Goal: Information Seeking & Learning: Learn about a topic

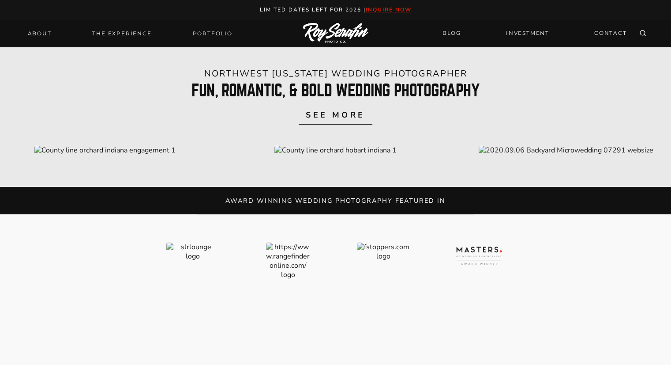
click at [341, 36] on img at bounding box center [335, 33] width 65 height 21
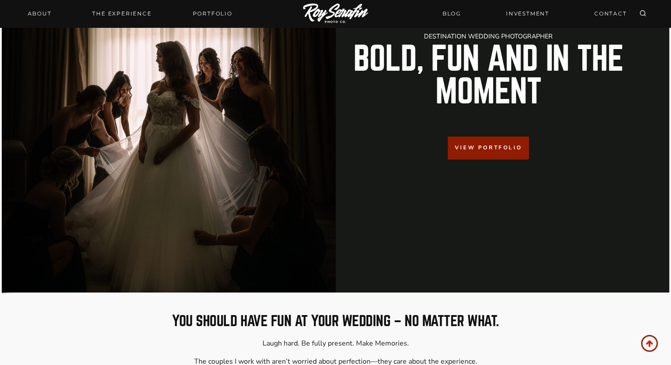
scroll to position [81, 0]
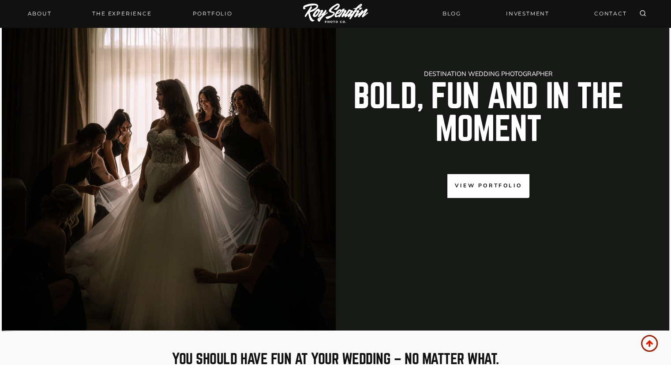
click at [493, 189] on span "View Portfolio" at bounding box center [488, 185] width 67 height 8
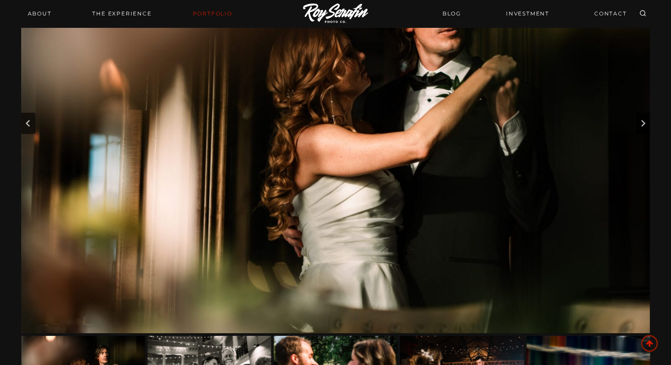
scroll to position [125, 0]
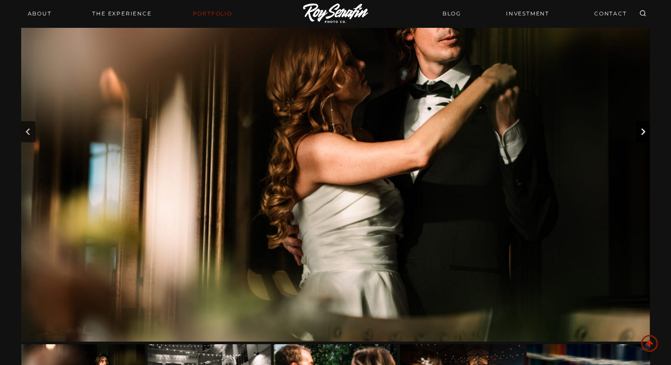
click at [648, 132] on button "Next slide" at bounding box center [643, 131] width 14 height 21
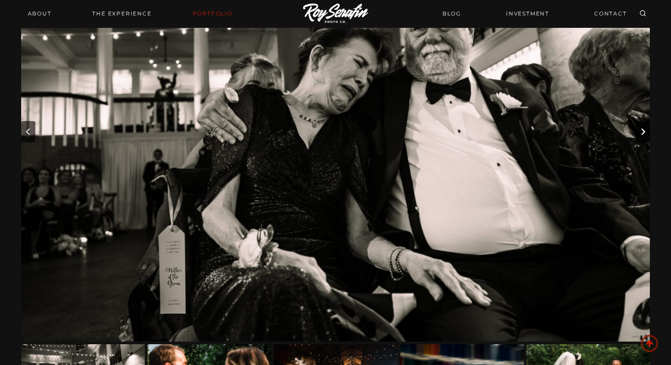
click at [648, 132] on button "Next slide" at bounding box center [643, 131] width 14 height 21
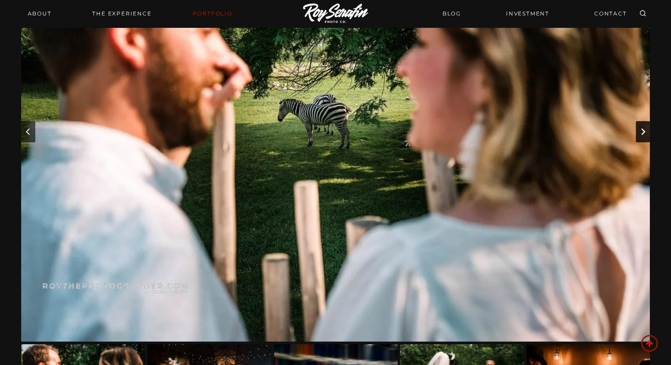
click at [648, 132] on button "Next slide" at bounding box center [643, 131] width 14 height 21
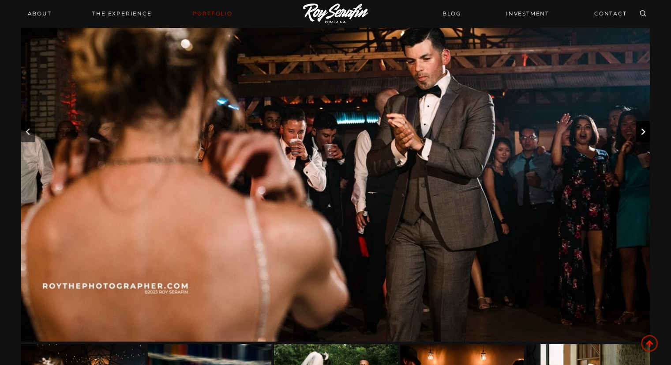
click at [645, 132] on icon "Next slide" at bounding box center [643, 131] width 7 height 7
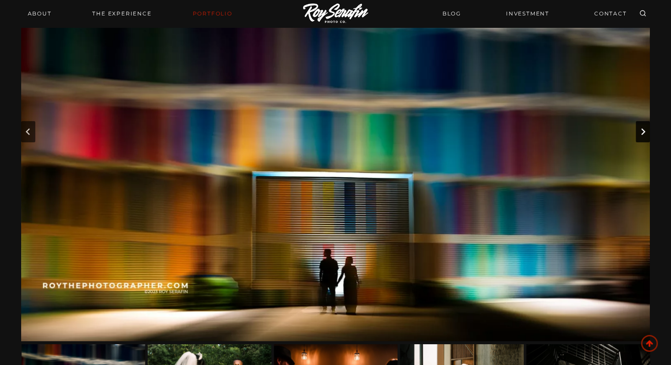
click at [645, 132] on icon "Next slide" at bounding box center [643, 131] width 7 height 7
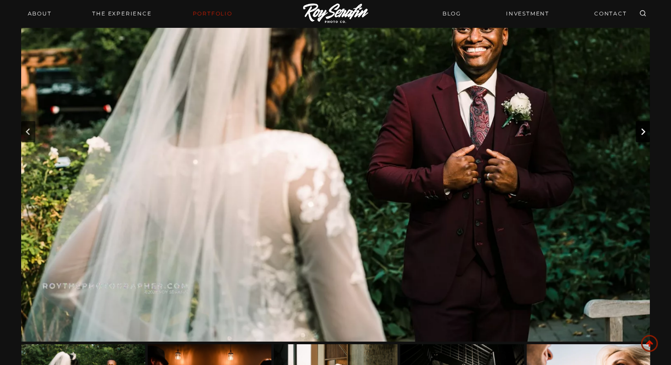
click at [645, 132] on icon "Next slide" at bounding box center [643, 131] width 7 height 7
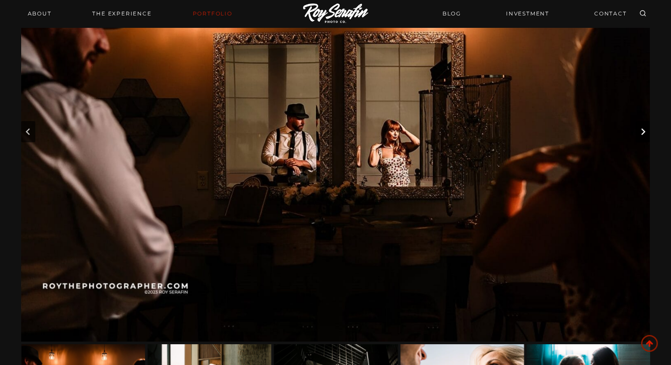
click at [645, 132] on icon "Next slide" at bounding box center [643, 131] width 7 height 7
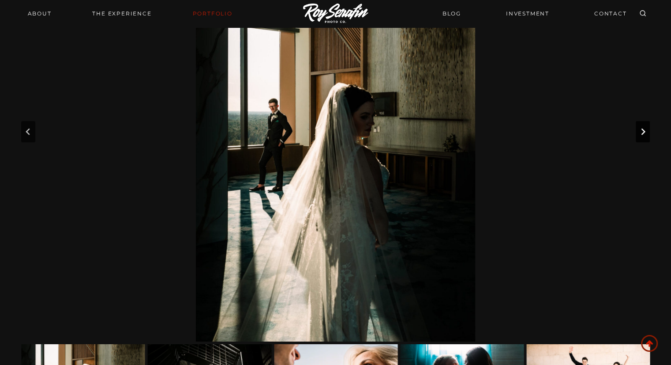
click at [645, 132] on icon "Next slide" at bounding box center [643, 131] width 7 height 7
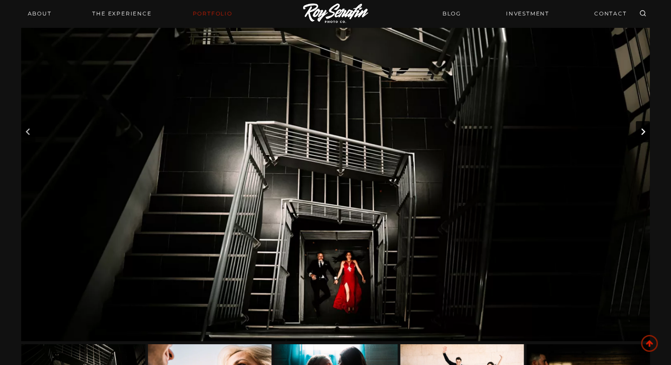
click at [645, 132] on icon "Next slide" at bounding box center [643, 131] width 7 height 7
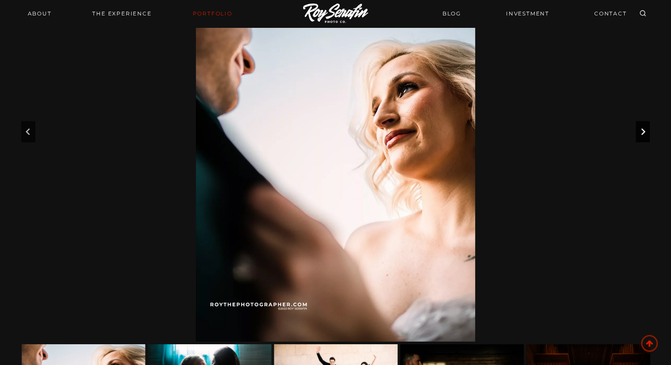
click at [645, 132] on icon "Next slide" at bounding box center [643, 131] width 7 height 7
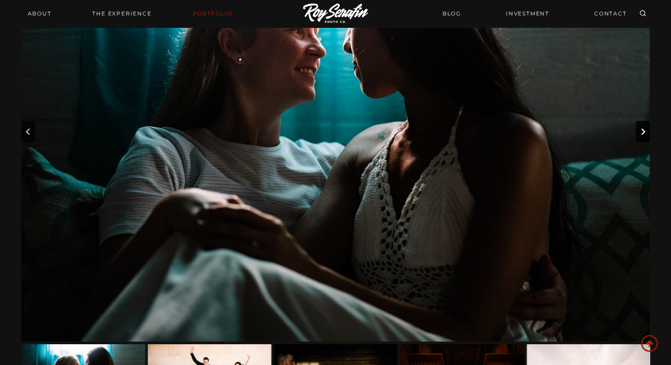
click at [645, 132] on icon "Next slide" at bounding box center [643, 131] width 7 height 7
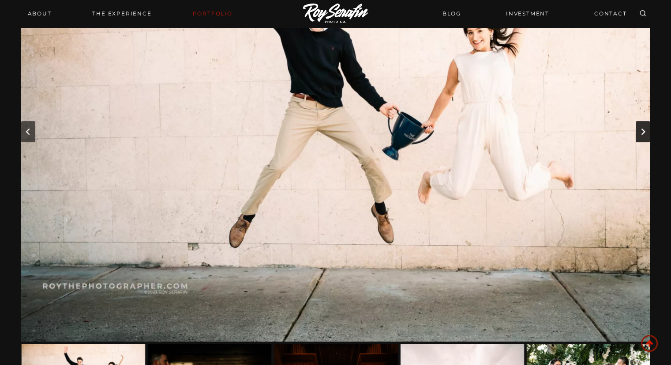
click at [645, 132] on icon "Next slide" at bounding box center [643, 131] width 7 height 7
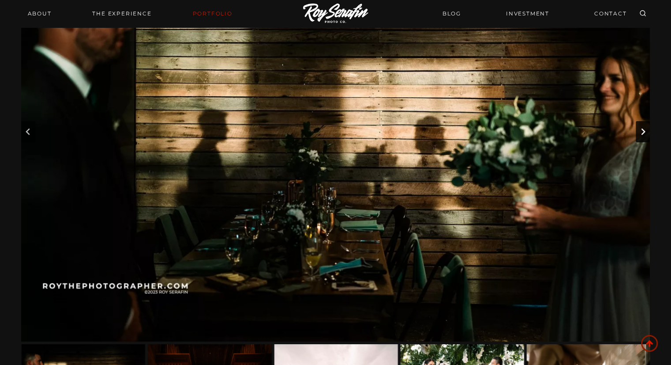
click at [645, 132] on icon "Next slide" at bounding box center [643, 131] width 7 height 7
